Goal: Task Accomplishment & Management: Manage account settings

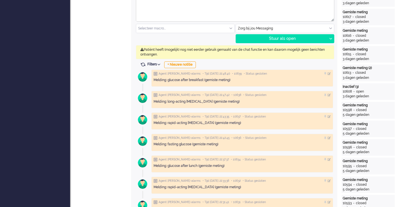
scroll to position [323, 0]
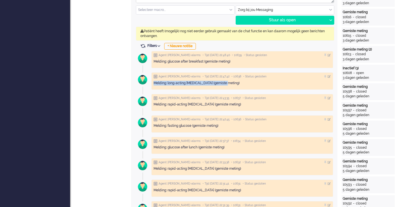
drag, startPoint x: 232, startPoint y: 82, endPoint x: 153, endPoint y: 83, distance: 78.4
click at [153, 94] on div "Agent [PERSON_NAME]-alarms • Tijd [DATE] 22:47:42 • 10638 • Status gesloten Mel…" at bounding box center [242, 102] width 182 height 17
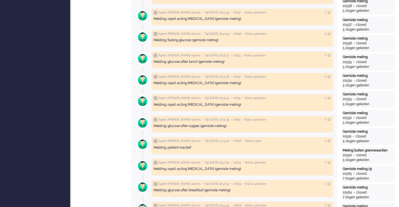
scroll to position [411, 0]
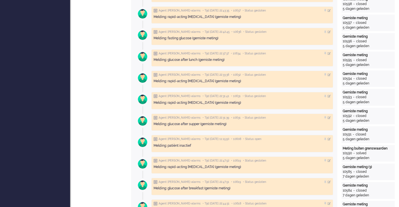
copy div "Melding: long-acting [MEDICAL_DATA] (gemiste meting)"
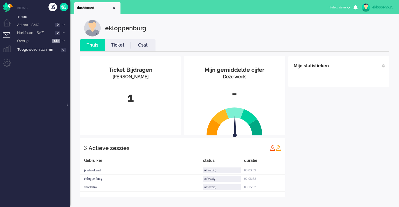
click at [385, 9] on div "ekloppenburg" at bounding box center [382, 7] width 21 height 6
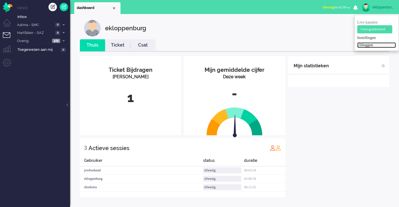
click at [373, 43] on link "Uitloggen" at bounding box center [376, 45] width 39 height 6
